Goal: Task Accomplishment & Management: Manage account settings

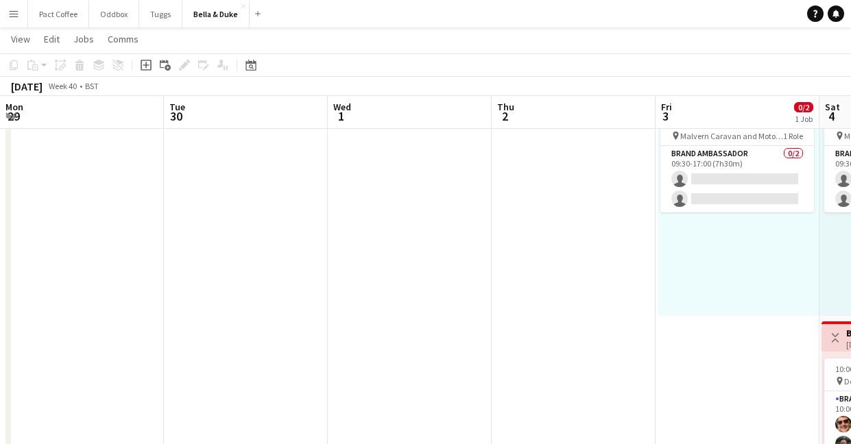
scroll to position [0, 455]
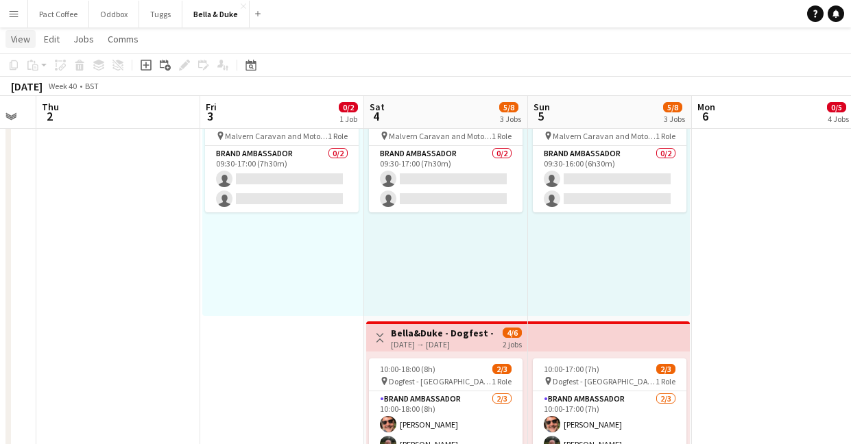
click at [28, 45] on link "View" at bounding box center [20, 39] width 30 height 18
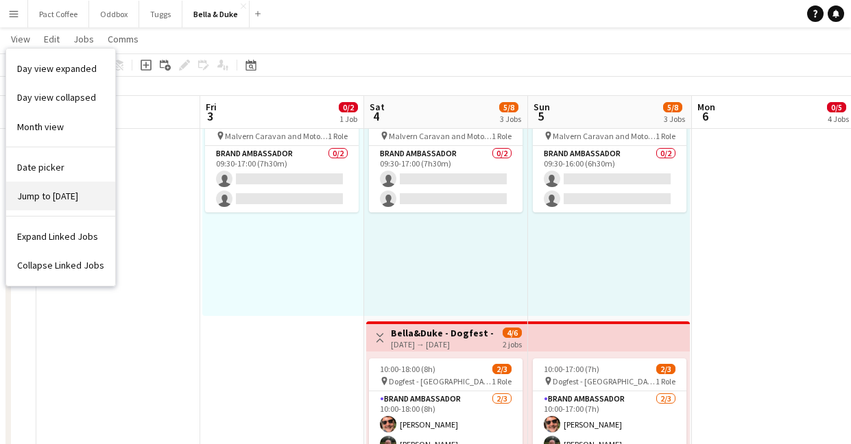
click at [58, 199] on span "Jump to [DATE]" at bounding box center [47, 196] width 61 height 12
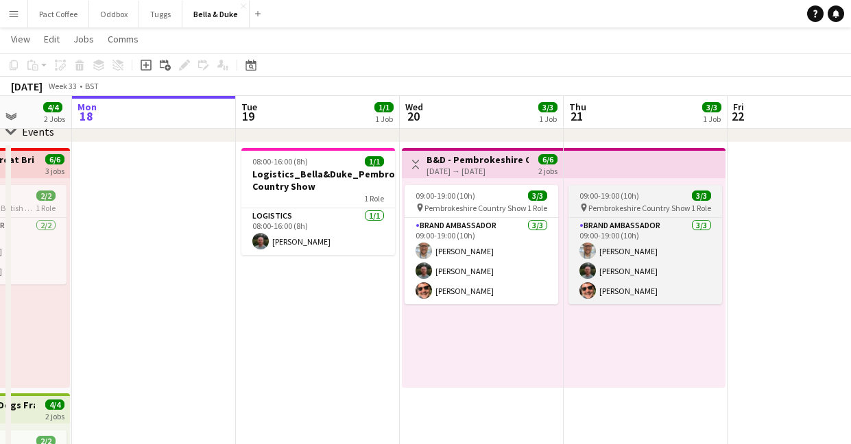
scroll to position [0, 477]
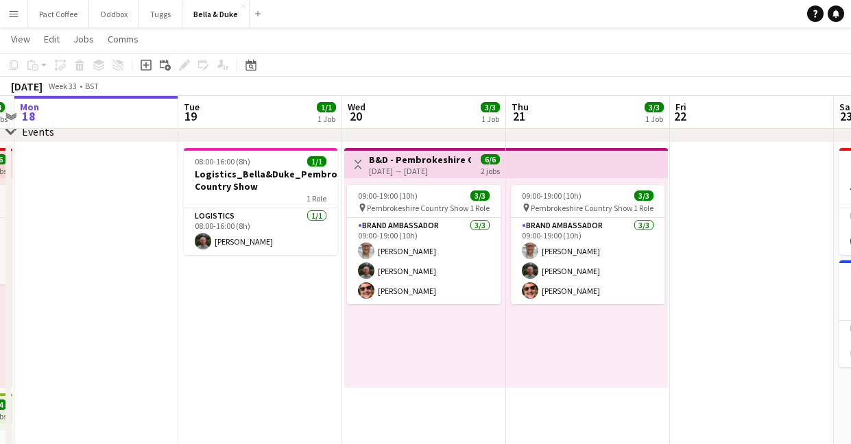
click at [444, 155] on h3 "B&D - Pembrokeshire Country Show" at bounding box center [420, 160] width 102 height 12
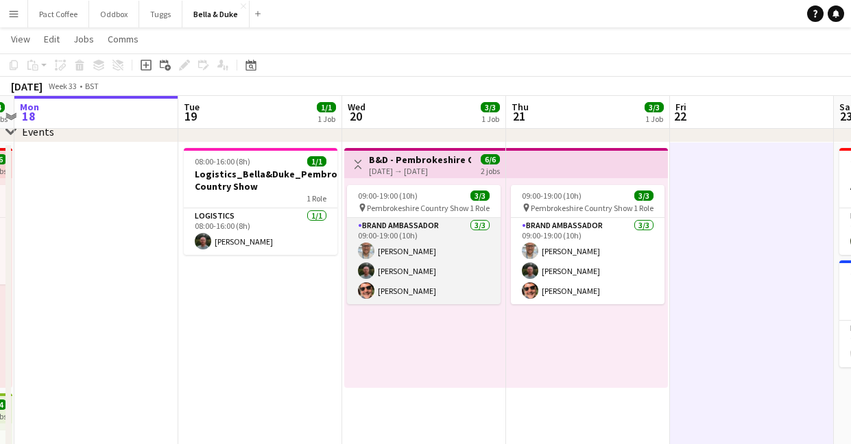
click at [397, 235] on app-card-role "Brand Ambassador [DATE] 09:00-19:00 (10h) [PERSON_NAME] [PERSON_NAME] [PERSON_N…" at bounding box center [424, 261] width 154 height 86
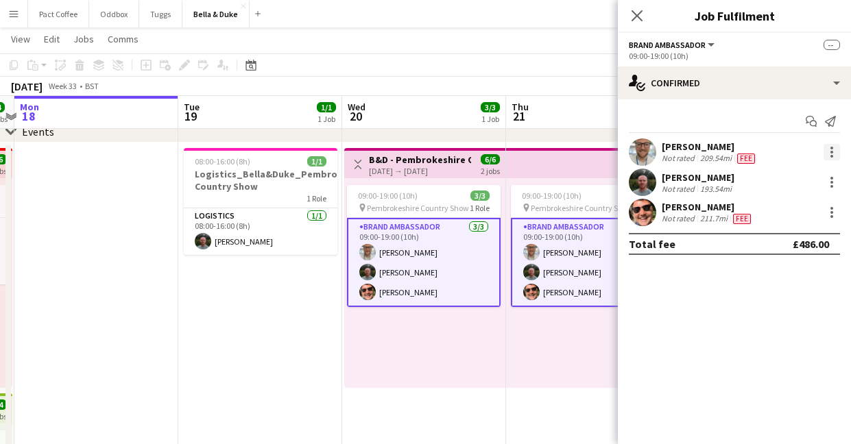
click at [827, 153] on div at bounding box center [831, 152] width 16 height 16
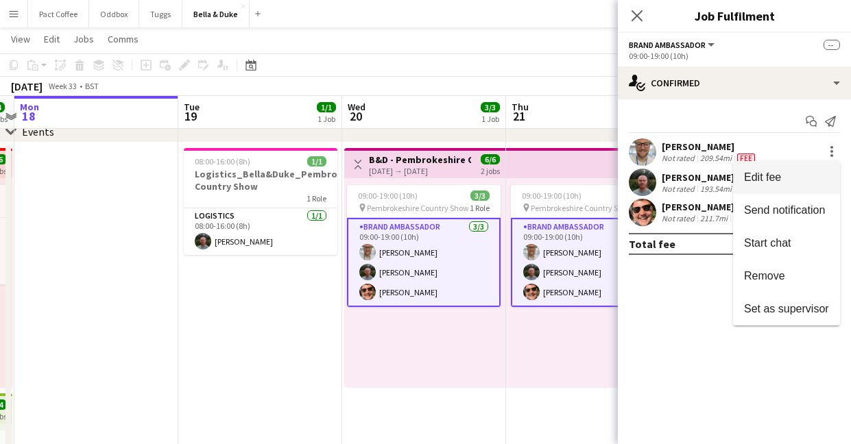
click at [788, 175] on span "Edit fee" at bounding box center [786, 177] width 85 height 12
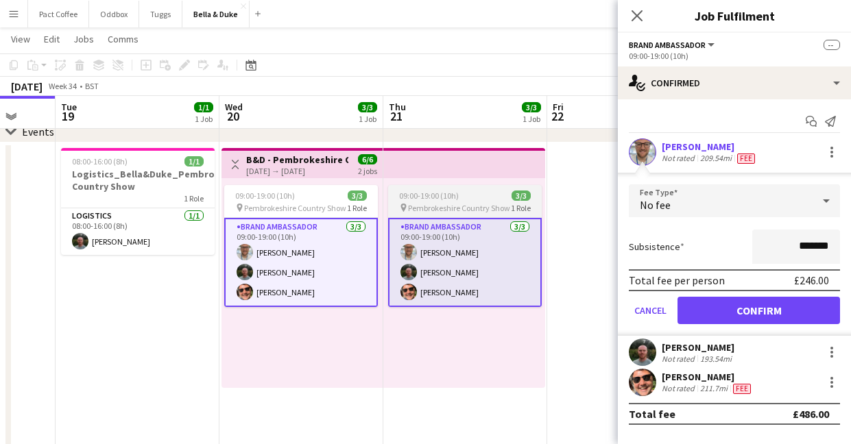
scroll to position [0, 606]
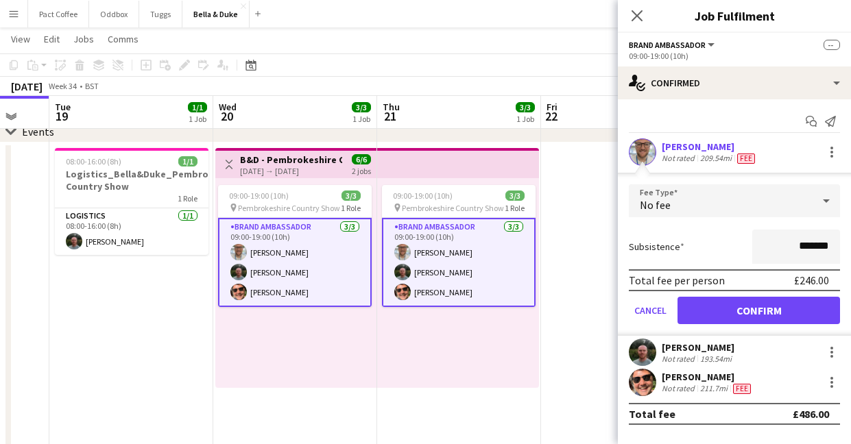
click at [289, 294] on app-card-role "Brand Ambassador [DATE] 09:00-19:00 (10h) [PERSON_NAME] [PERSON_NAME] [PERSON_N…" at bounding box center [295, 262] width 154 height 89
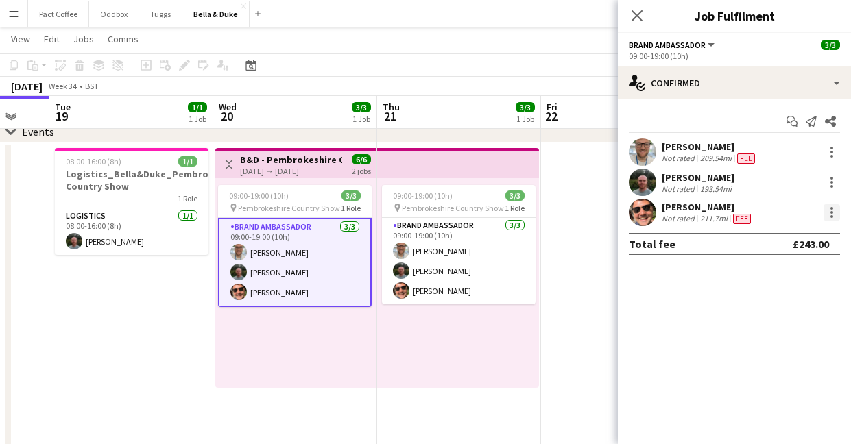
click at [830, 215] on div at bounding box center [831, 216] width 3 height 3
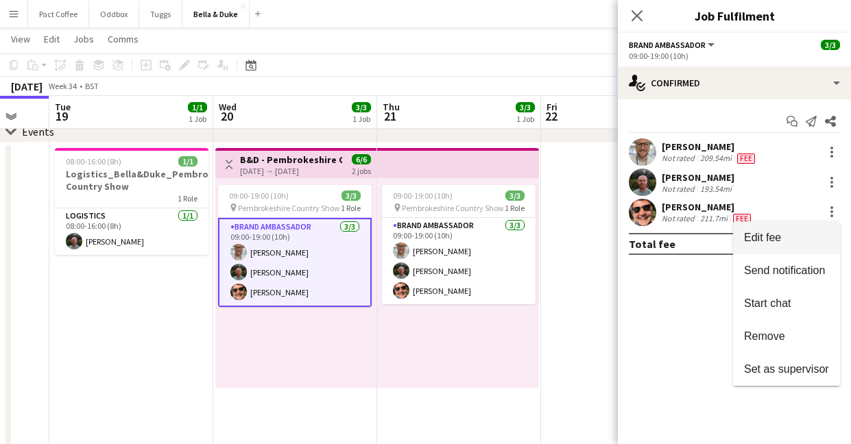
click at [770, 241] on span "Edit fee" at bounding box center [762, 238] width 37 height 12
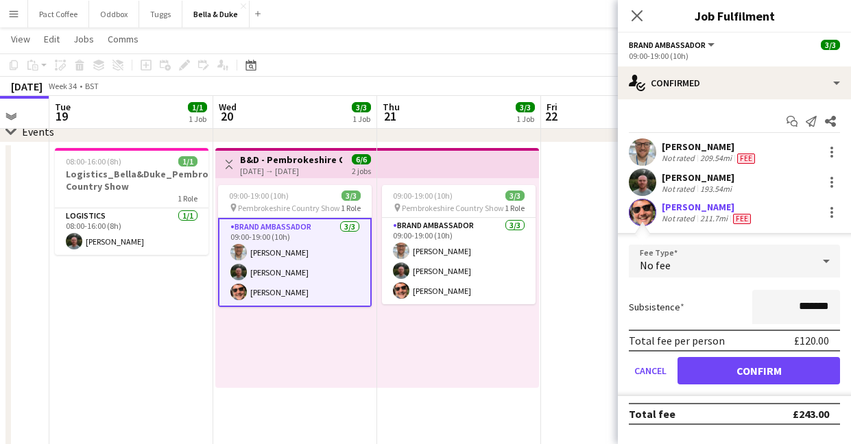
click at [260, 286] on app-card-role "Brand Ambassador [DATE] 09:00-19:00 (10h) [PERSON_NAME] [PERSON_NAME] [PERSON_N…" at bounding box center [295, 262] width 154 height 89
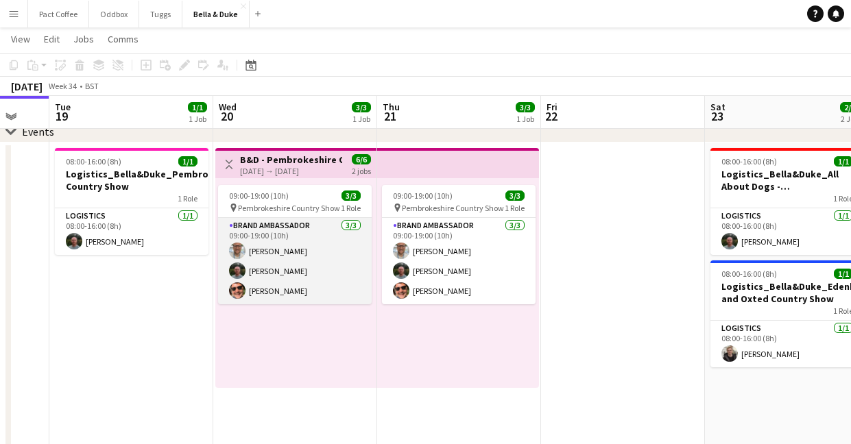
click at [260, 286] on app-card-role "Brand Ambassador [DATE] 09:00-19:00 (10h) [PERSON_NAME] [PERSON_NAME] [PERSON_N…" at bounding box center [295, 261] width 154 height 86
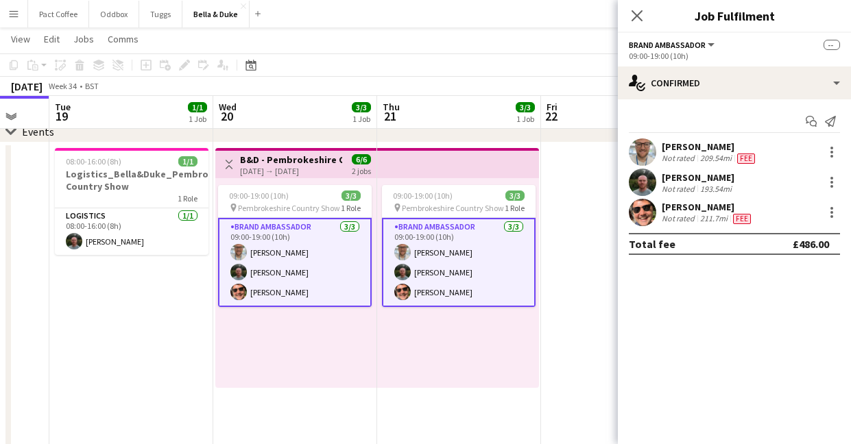
click at [821, 209] on div at bounding box center [829, 212] width 19 height 16
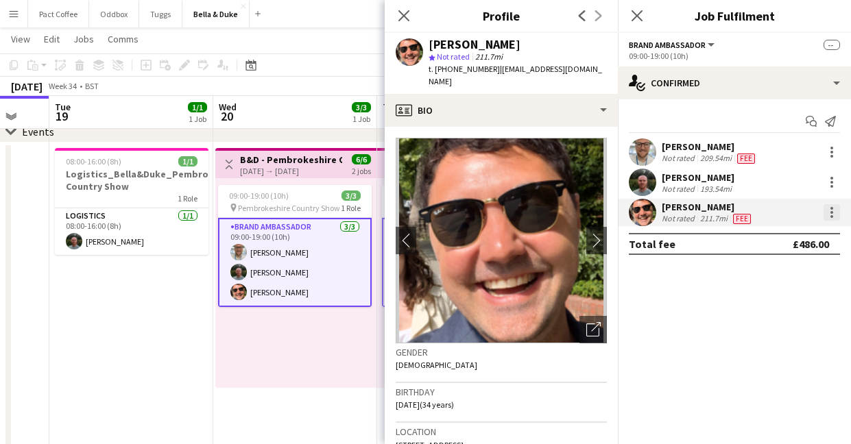
click at [832, 208] on div at bounding box center [831, 208] width 3 height 3
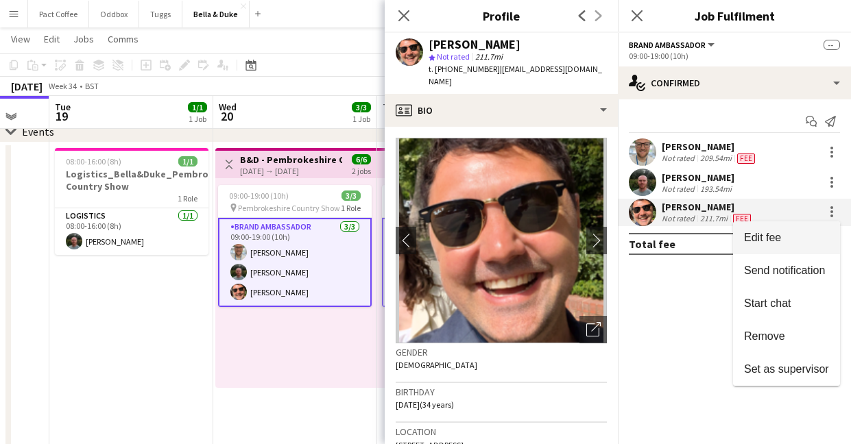
click at [783, 236] on span "Edit fee" at bounding box center [786, 238] width 85 height 12
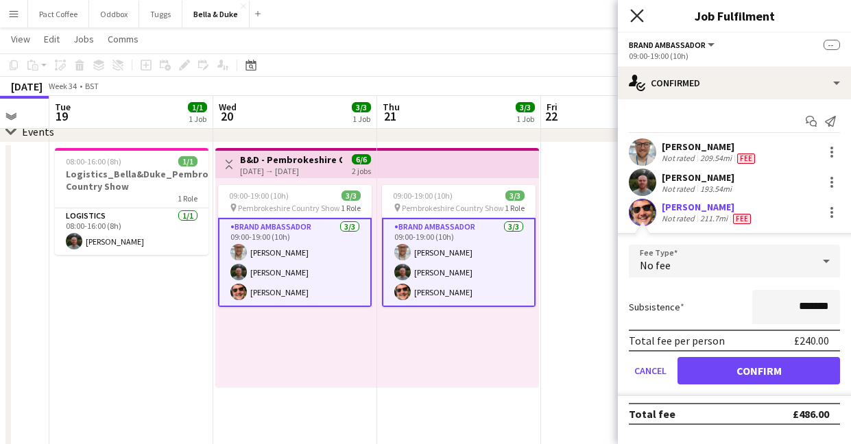
click at [635, 10] on icon "Close pop-in" at bounding box center [636, 15] width 13 height 13
